Goal: Communication & Community: Answer question/provide support

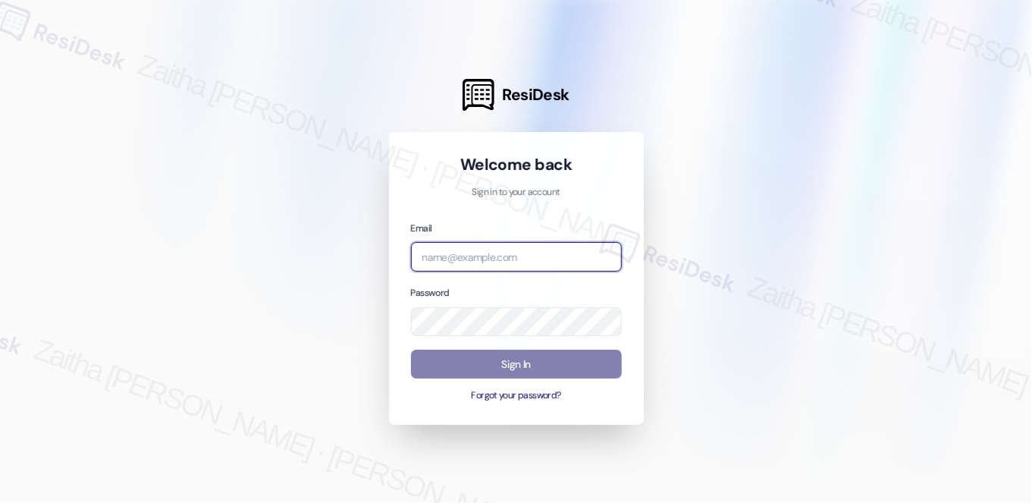
click at [531, 251] on input "email" at bounding box center [516, 257] width 211 height 30
click at [535, 252] on input "ja" at bounding box center [516, 257] width 211 height 30
type input "j"
click at [0, 502] on com-1password-button at bounding box center [0, 503] width 0 height 0
type input "j"
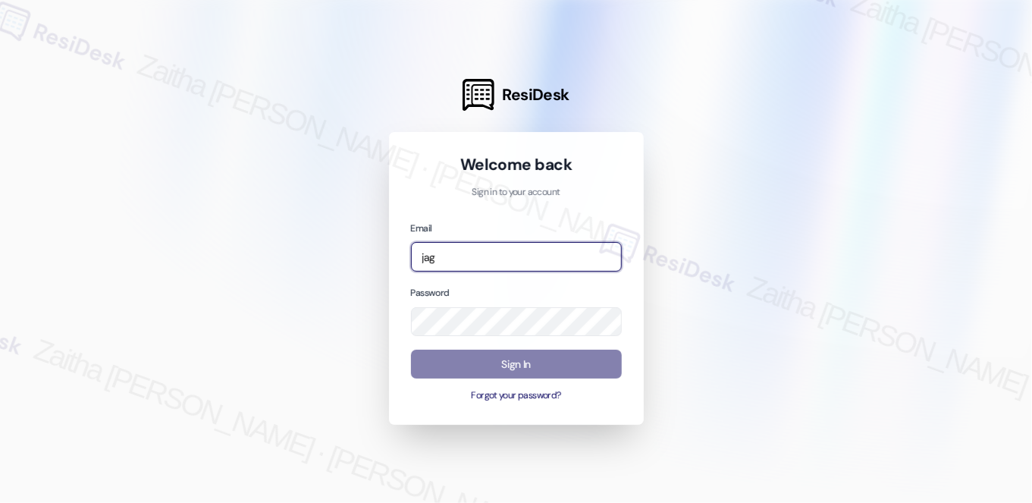
type input "[EMAIL_ADDRESS][PERSON_NAME][DOMAIN_NAME]"
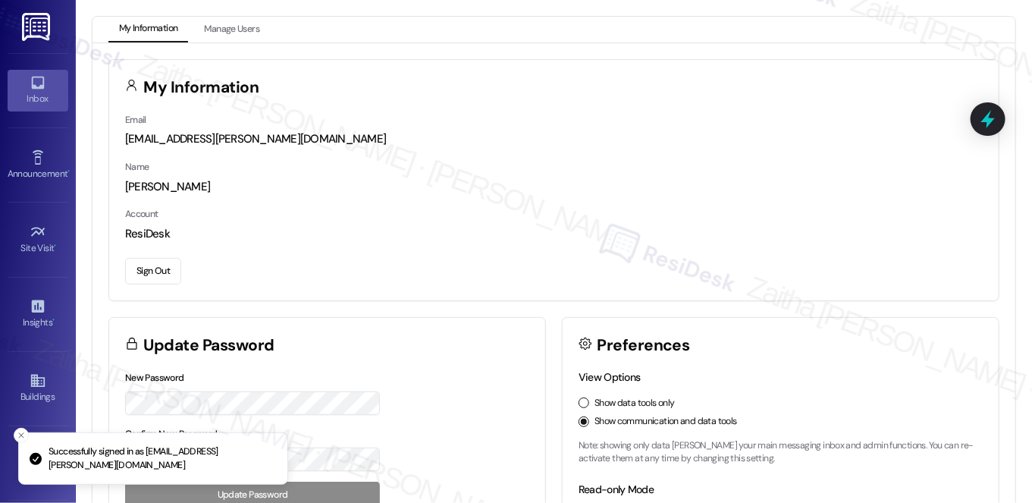
click at [24, 92] on div "Inbox" at bounding box center [38, 98] width 76 height 15
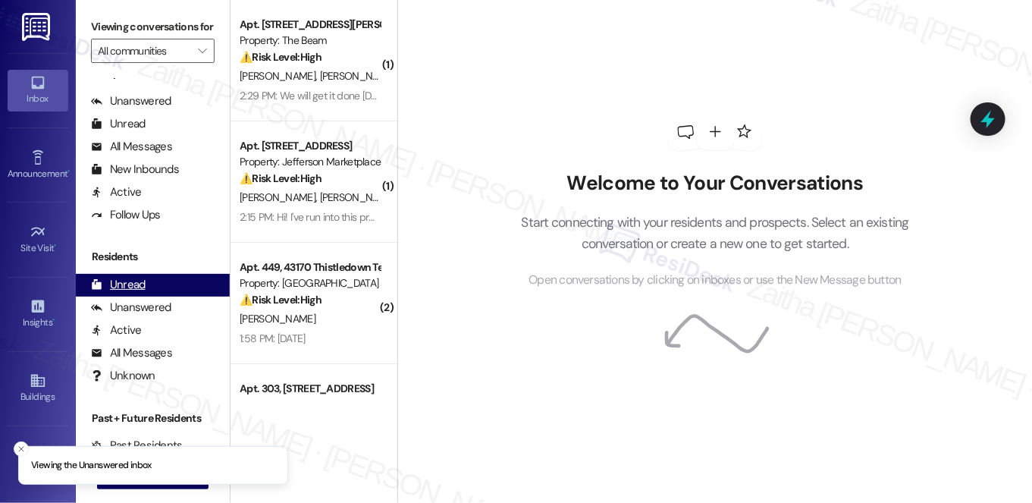
scroll to position [271, 0]
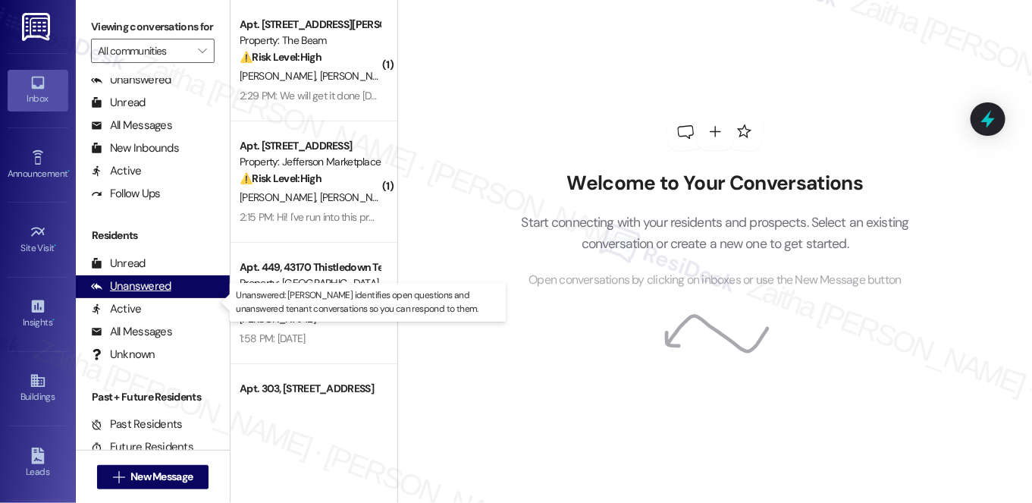
click at [165, 294] on div "Unanswered" at bounding box center [131, 286] width 80 height 16
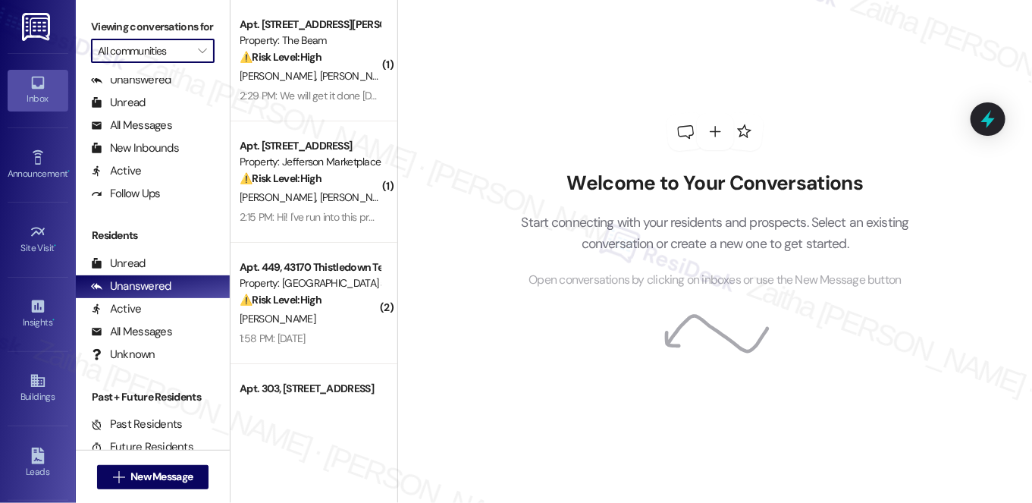
click at [154, 62] on input "All communities" at bounding box center [144, 51] width 92 height 24
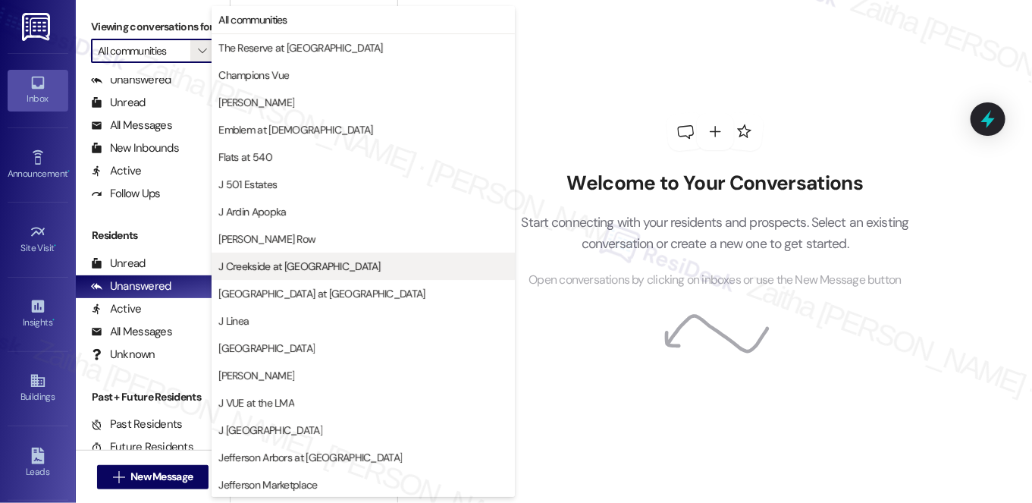
click at [303, 265] on span "J Creekside at [GEOGRAPHIC_DATA]" at bounding box center [299, 266] width 162 height 15
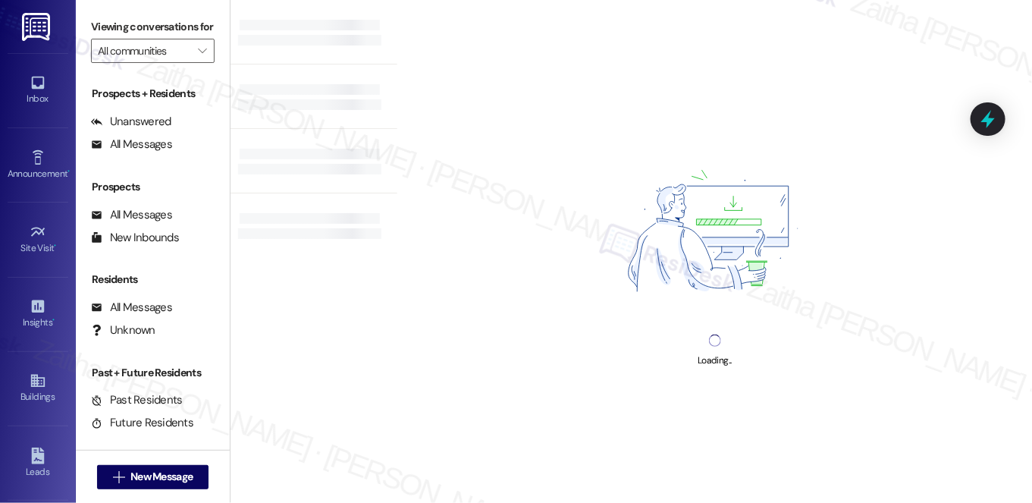
type input "J Creekside at [GEOGRAPHIC_DATA]"
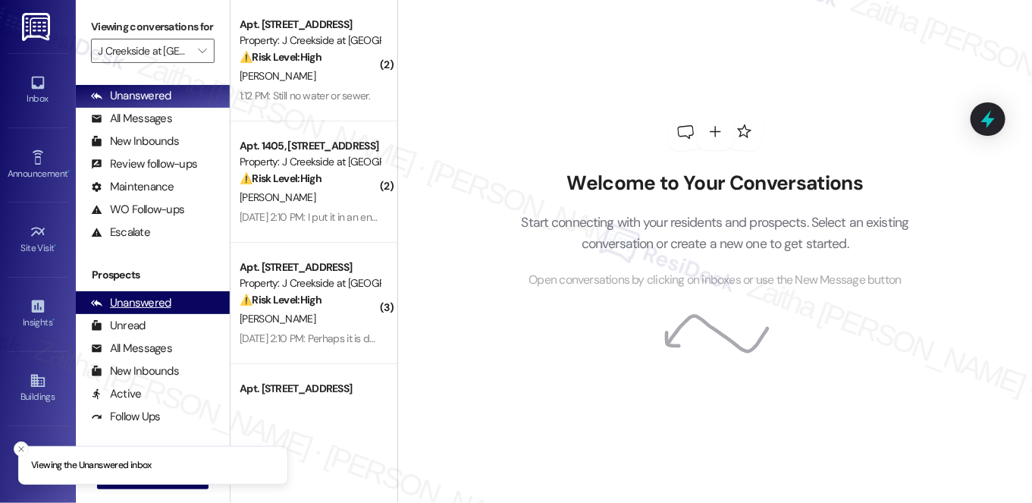
scroll to position [271, 0]
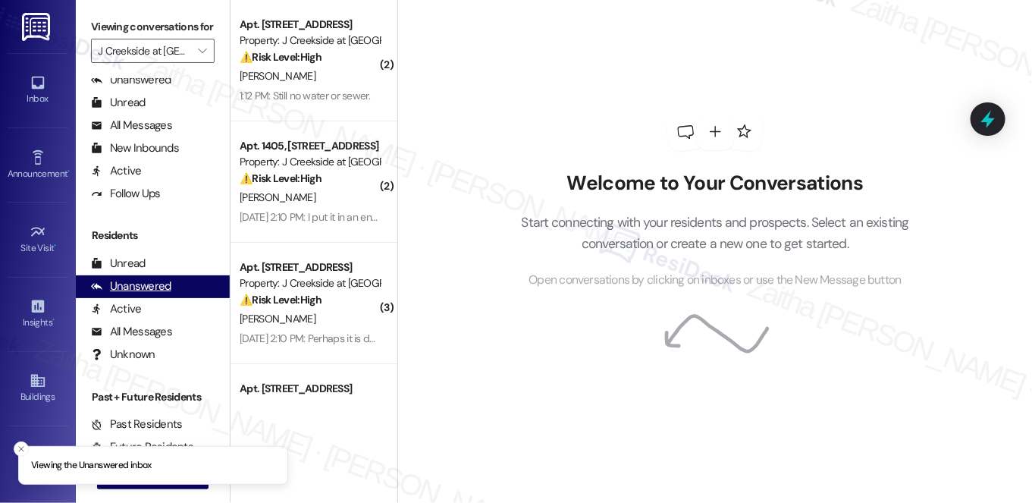
click at [153, 294] on div "Unanswered" at bounding box center [131, 286] width 80 height 16
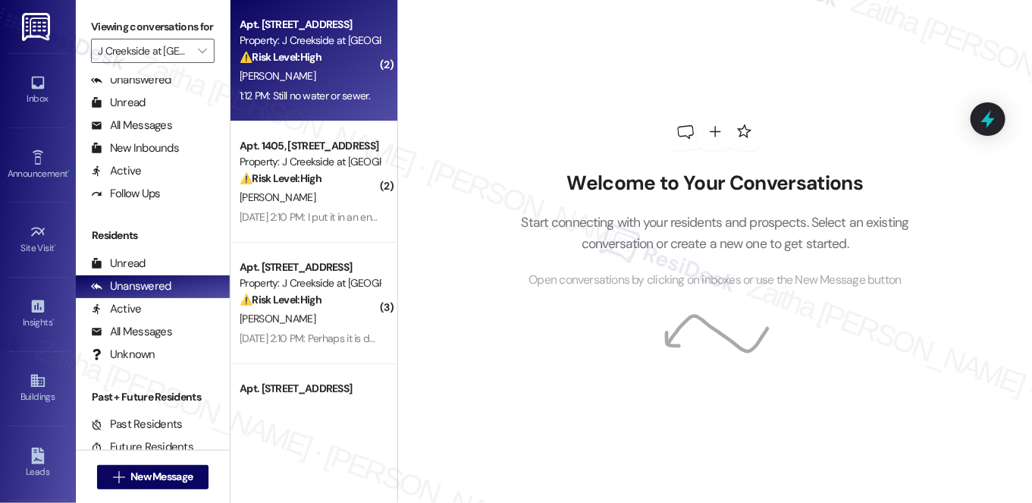
click at [327, 54] on div "⚠️ Risk Level: High The resident states "It's paid!" in reference to rent, whic…" at bounding box center [310, 57] width 140 height 16
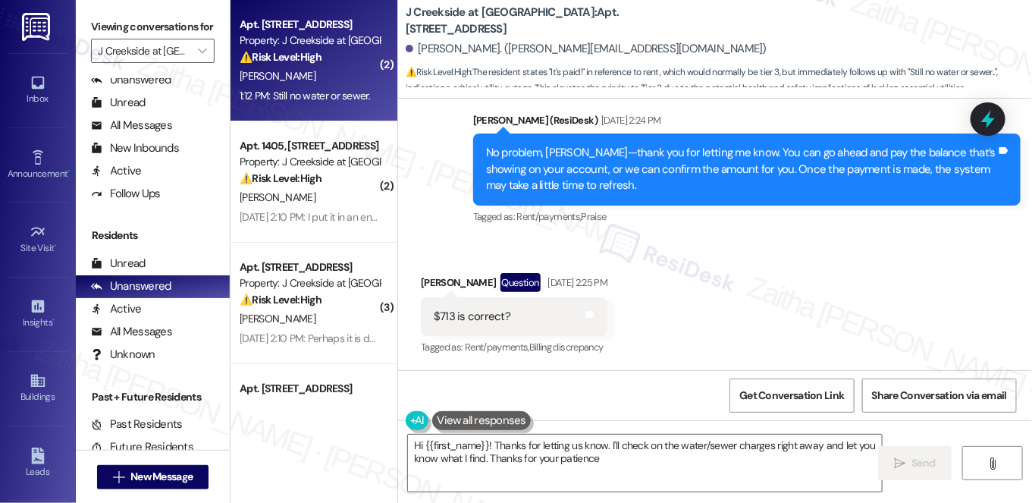
type textarea "Hi {{first_name}}! Thanks for letting us know. I'll check on the water/sewer ch…"
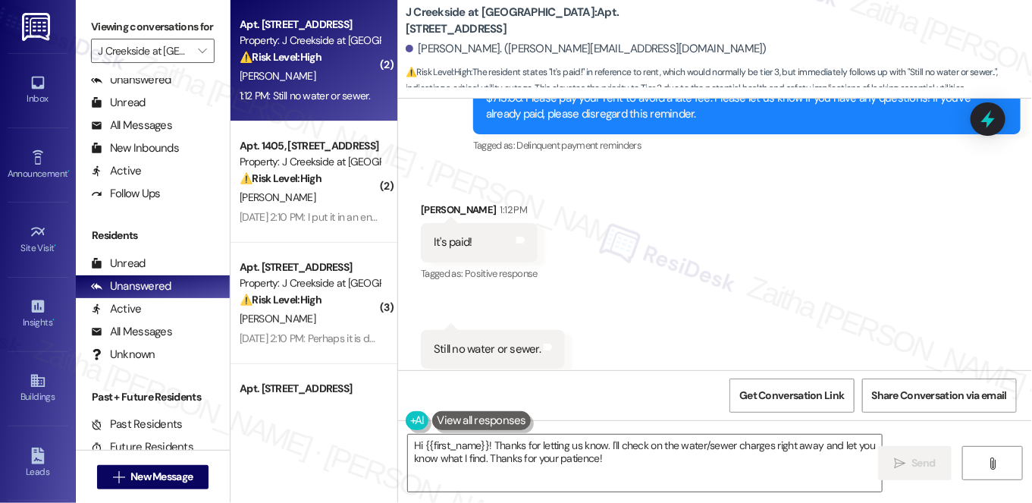
scroll to position [1356, 0]
